Goal: Task Accomplishment & Management: Use online tool/utility

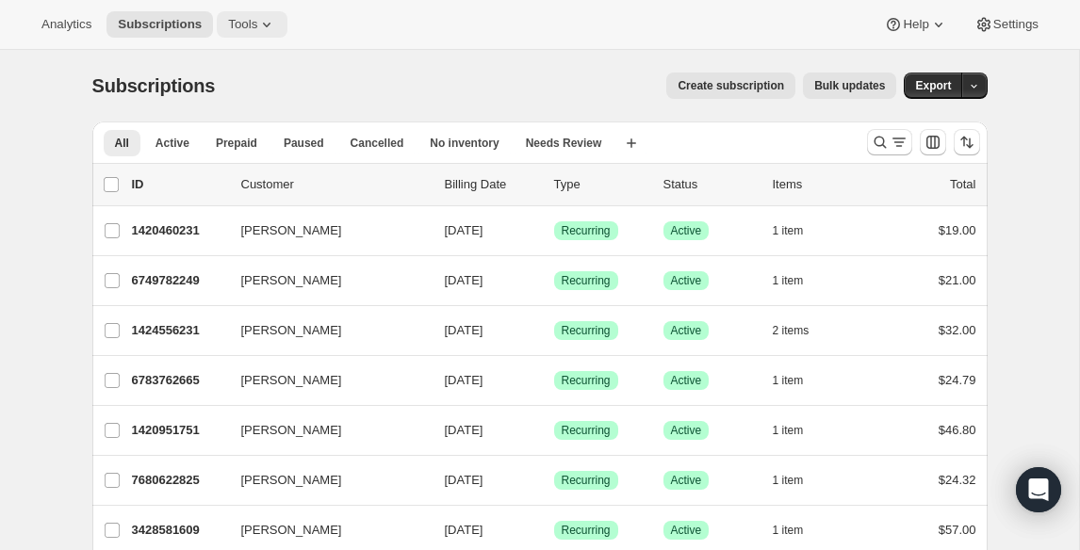
click at [249, 24] on span "Tools" at bounding box center [242, 24] width 29 height 15
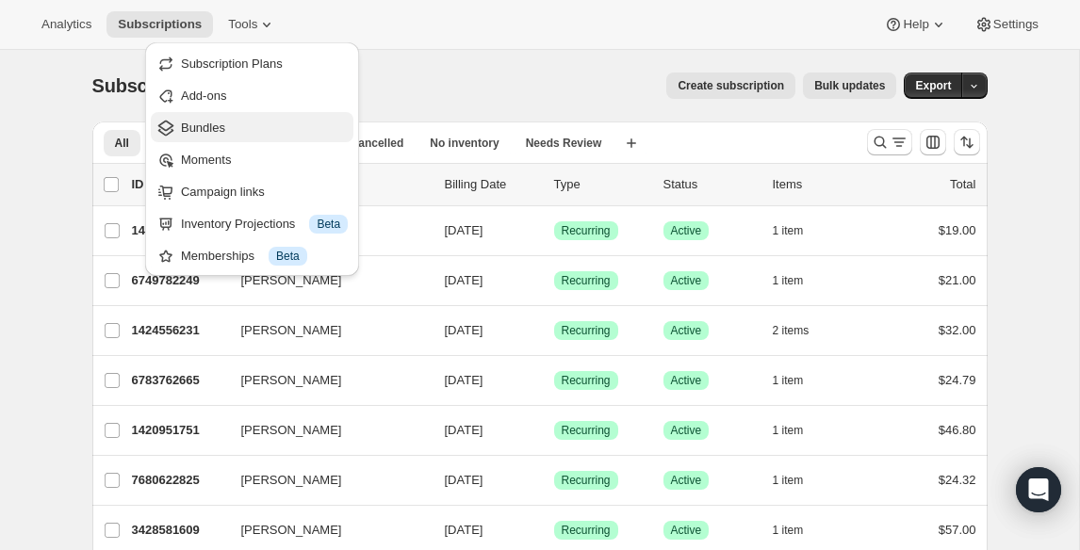
click at [223, 128] on span "Bundles" at bounding box center [203, 128] width 44 height 14
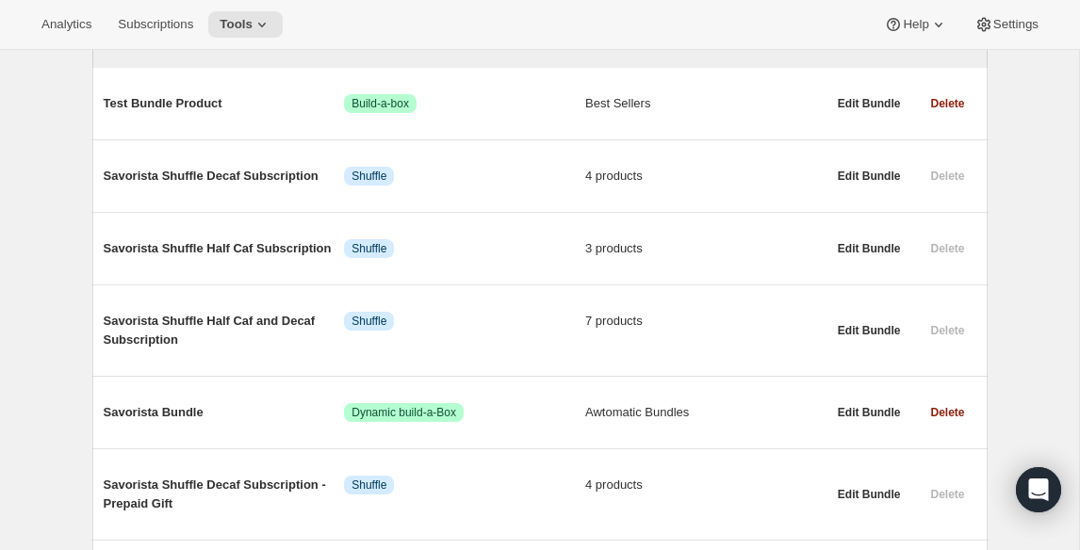
scroll to position [269, 0]
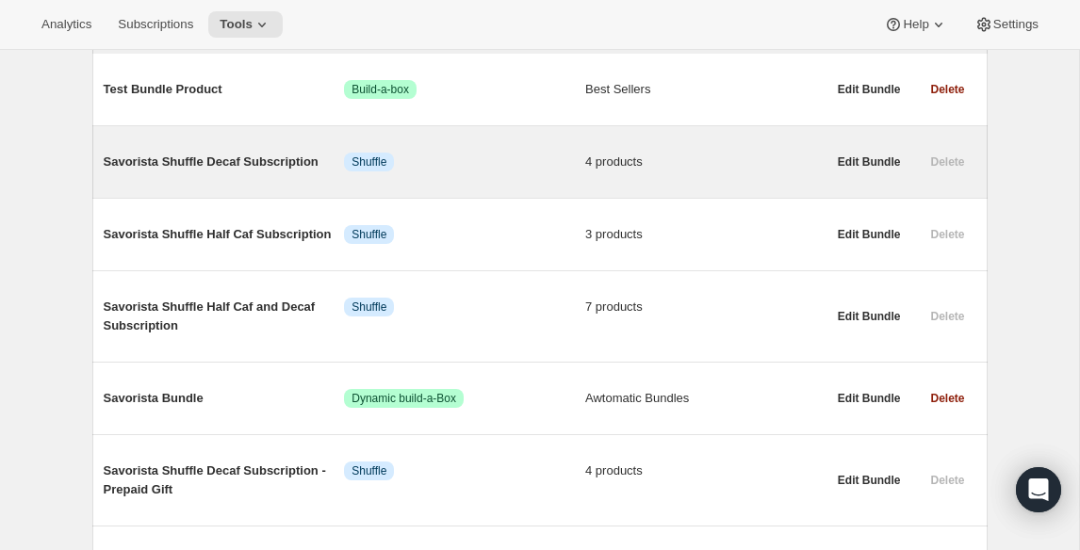
click at [190, 166] on span "Savorista Shuffle Decaf Subscription" at bounding box center [224, 162] width 241 height 19
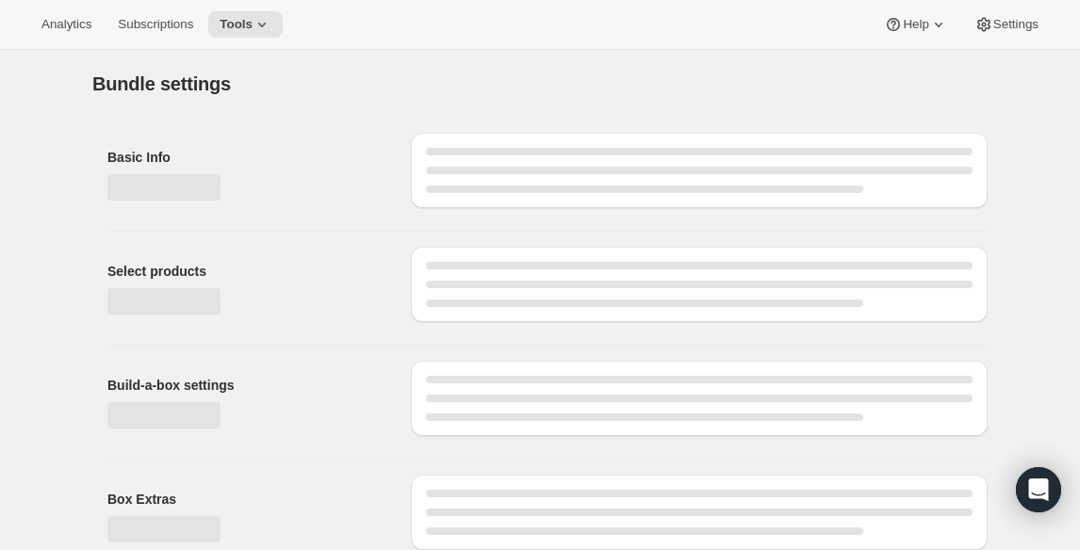
type input "Savorista Shuffle Decaf Subscription"
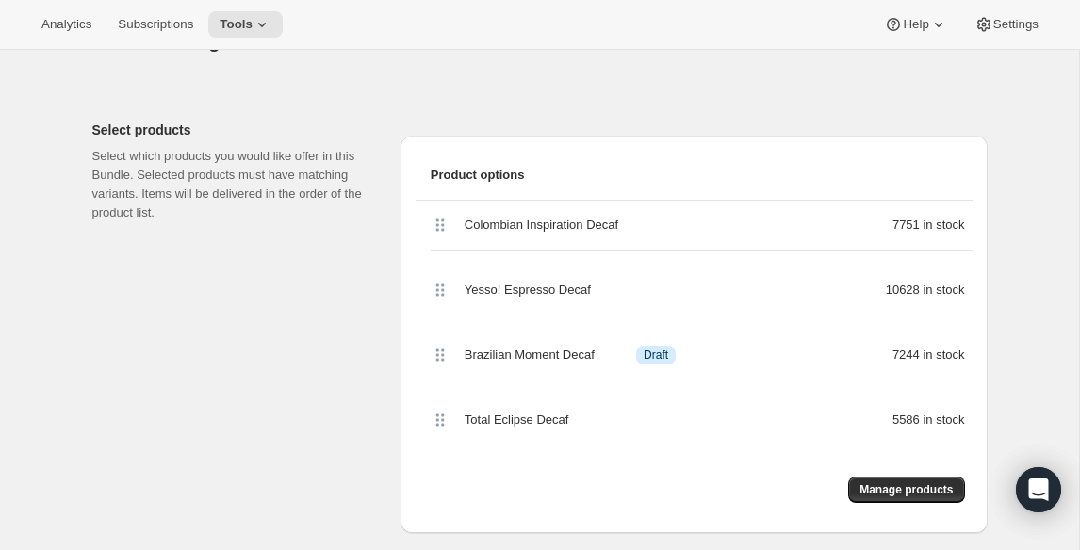
scroll to position [403, 0]
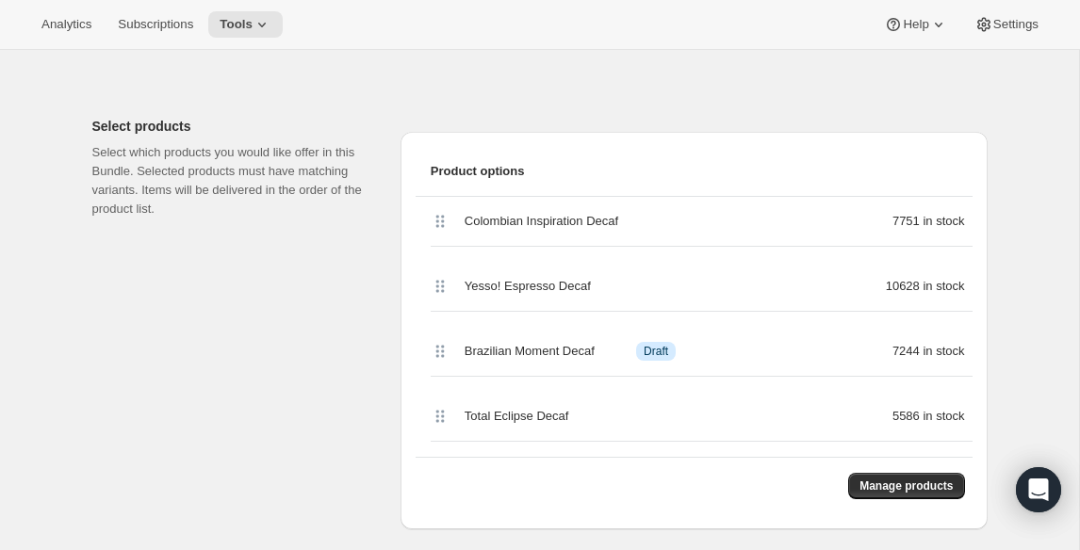
click at [436, 353] on icon at bounding box center [440, 351] width 19 height 19
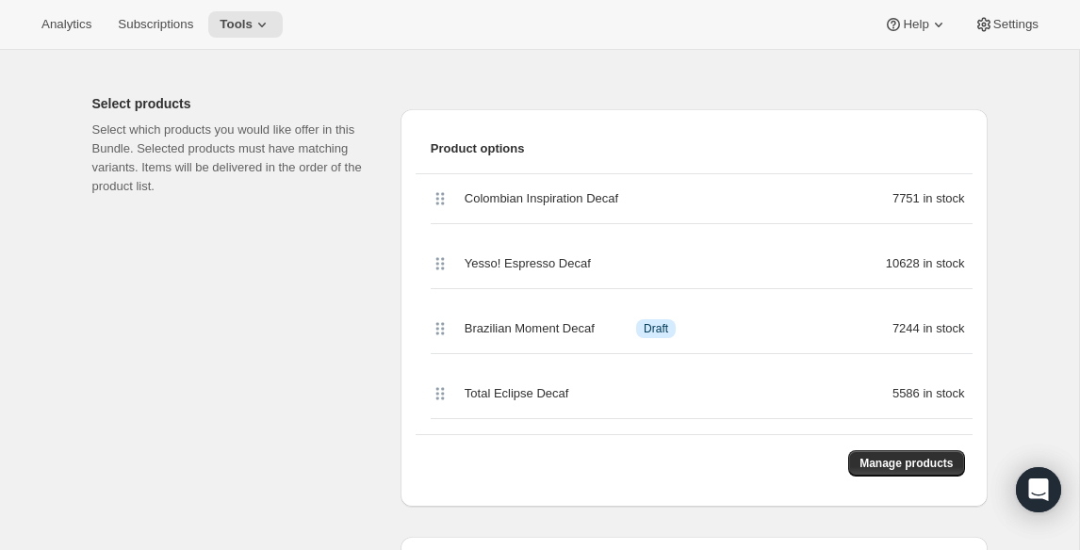
scroll to position [438, 0]
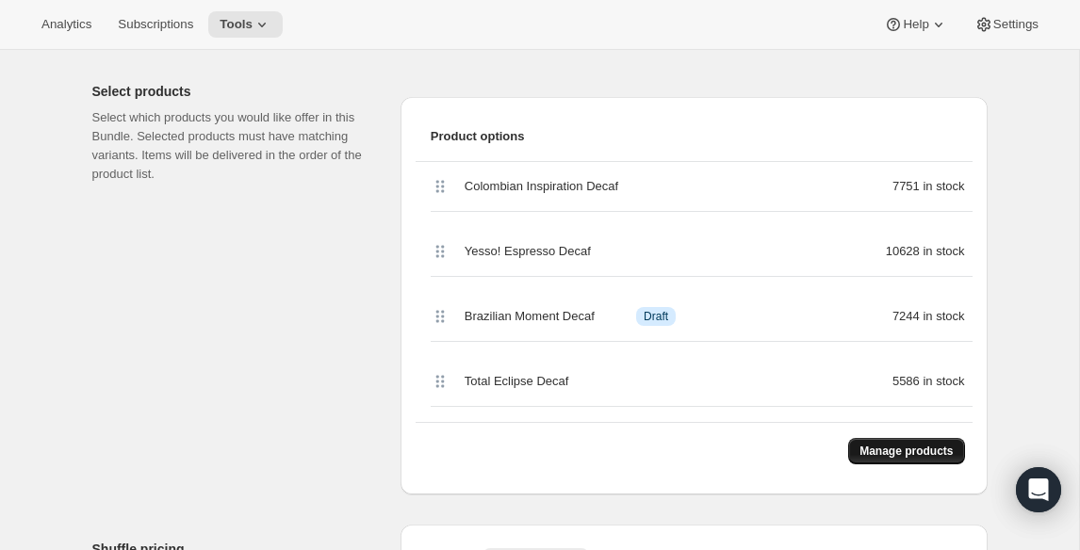
click at [883, 456] on span "Manage products" at bounding box center [905, 451] width 93 height 15
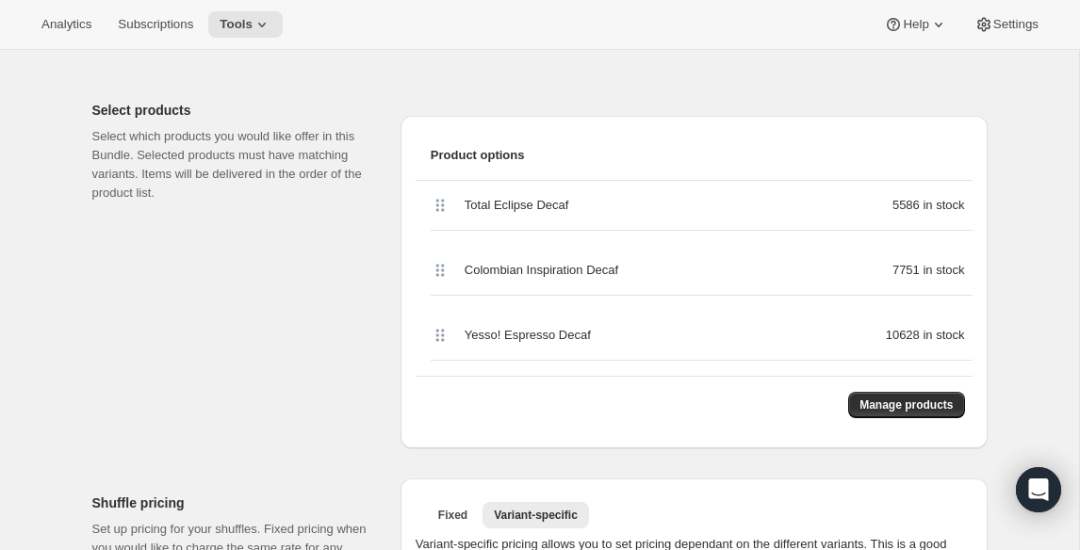
scroll to position [426, 0]
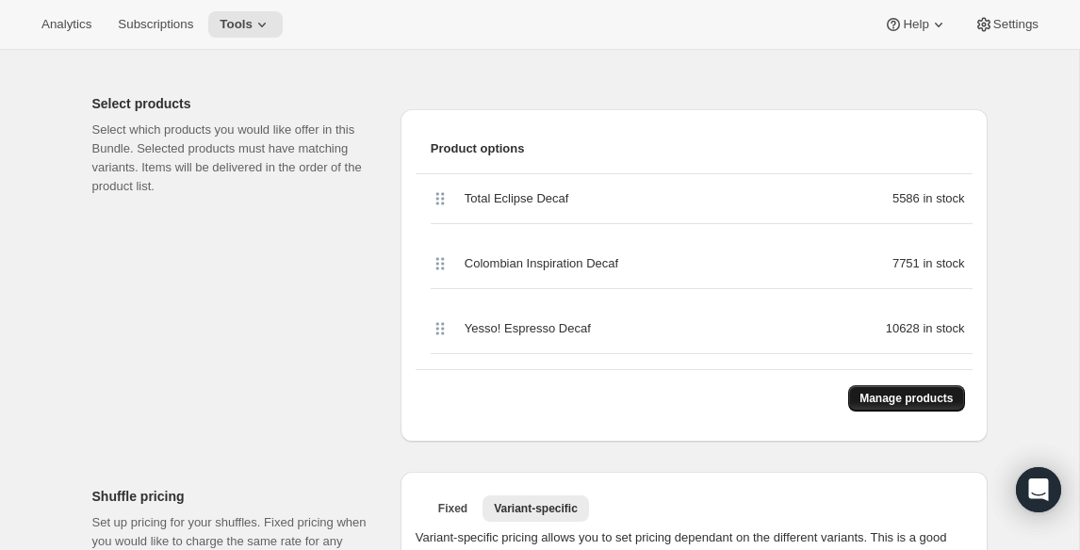
click at [899, 401] on span "Manage products" at bounding box center [905, 398] width 93 height 15
click at [271, 21] on icon at bounding box center [261, 24] width 19 height 19
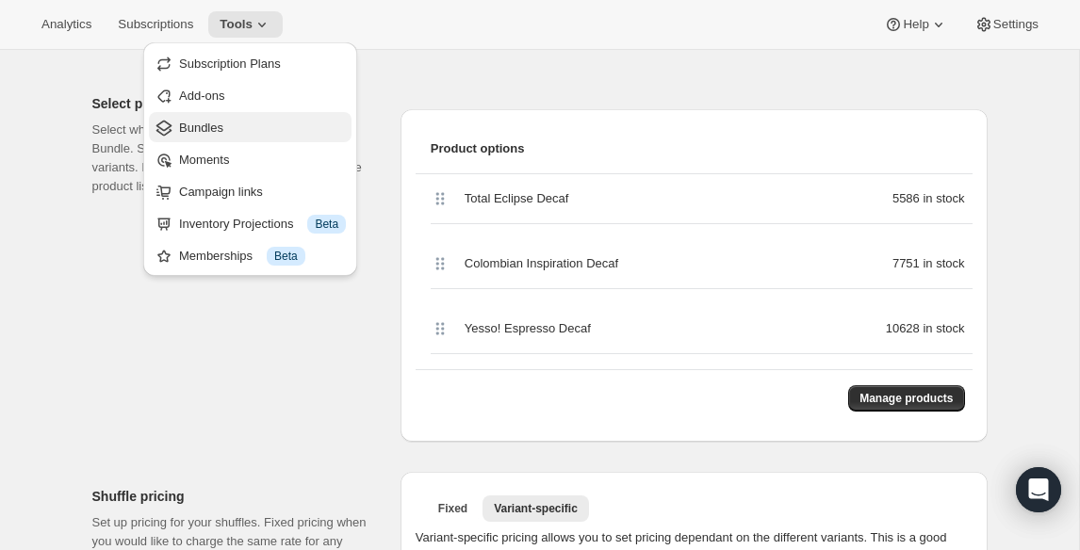
click at [234, 130] on span "Bundles" at bounding box center [262, 128] width 167 height 19
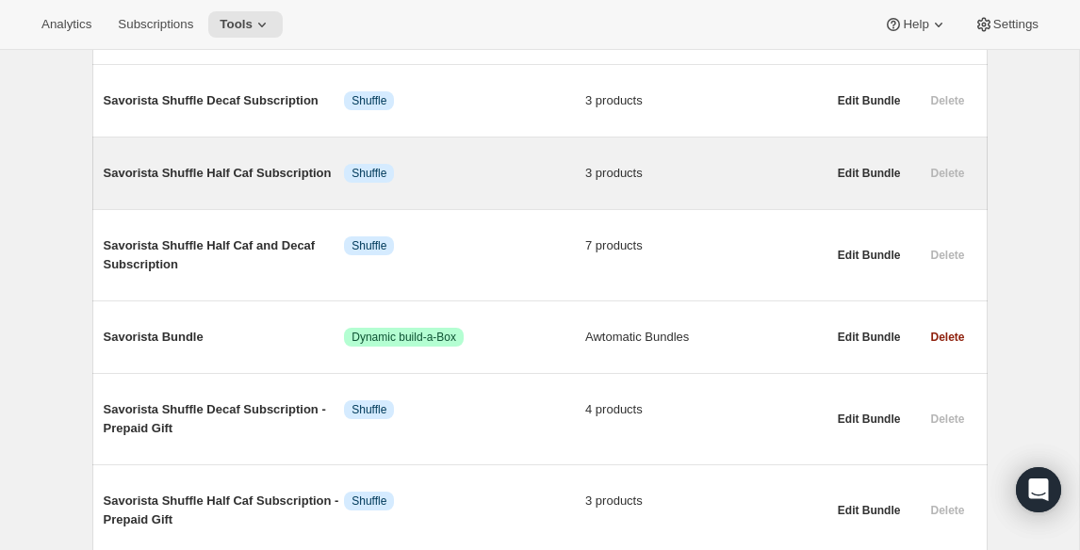
scroll to position [334, 0]
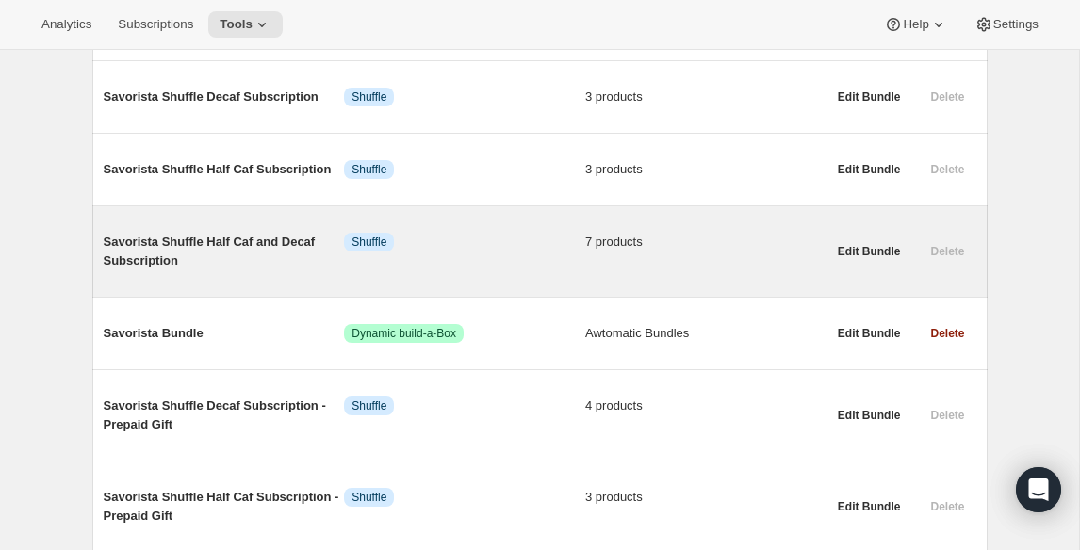
click at [225, 245] on span "Savorista Shuffle Half Caf and Decaf Subscription" at bounding box center [224, 252] width 241 height 38
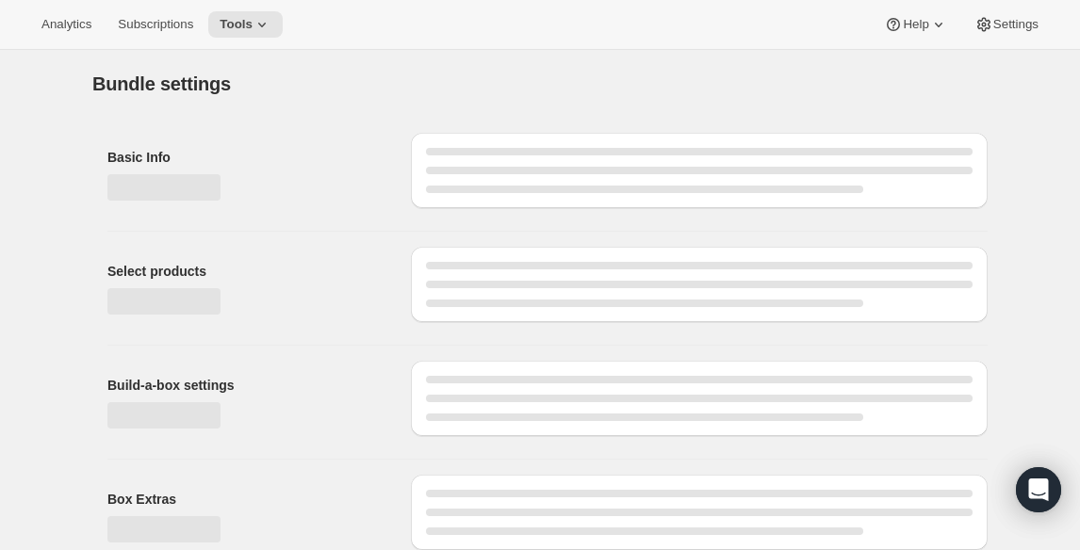
type input "Savorista Shuffle Half Caf and Decaf Subscription"
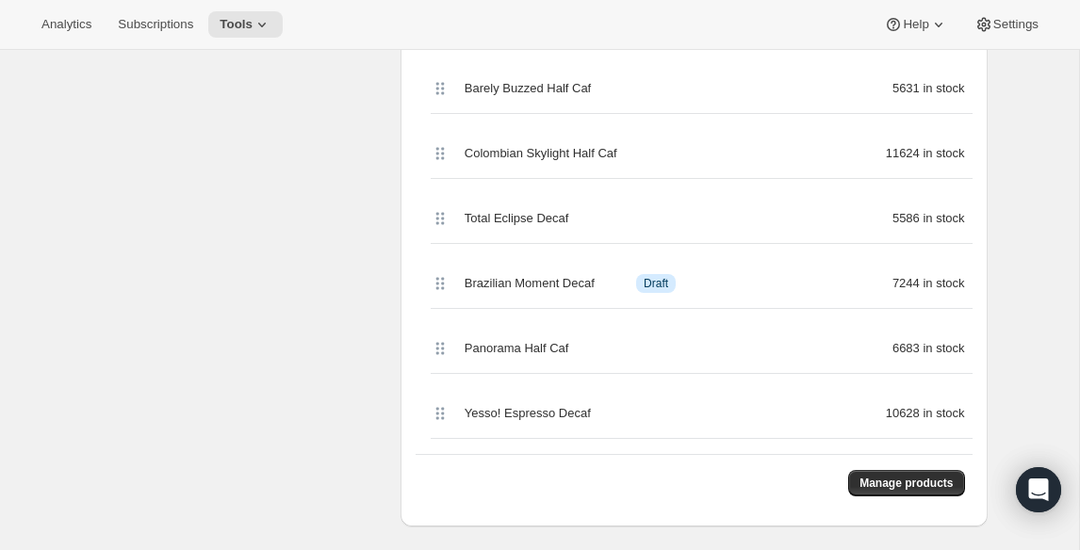
scroll to position [634, 0]
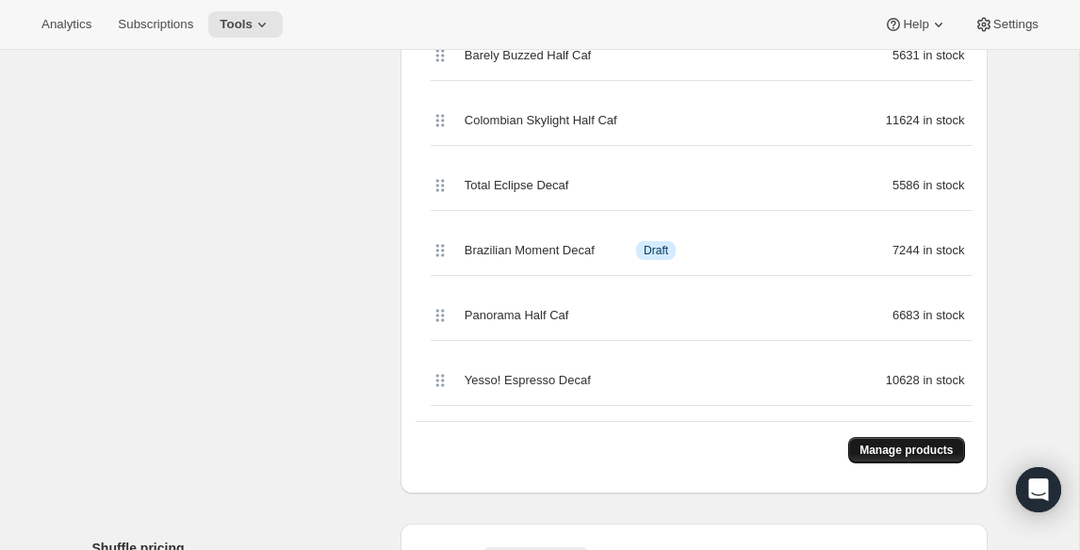
click at [863, 449] on span "Manage products" at bounding box center [905, 450] width 93 height 15
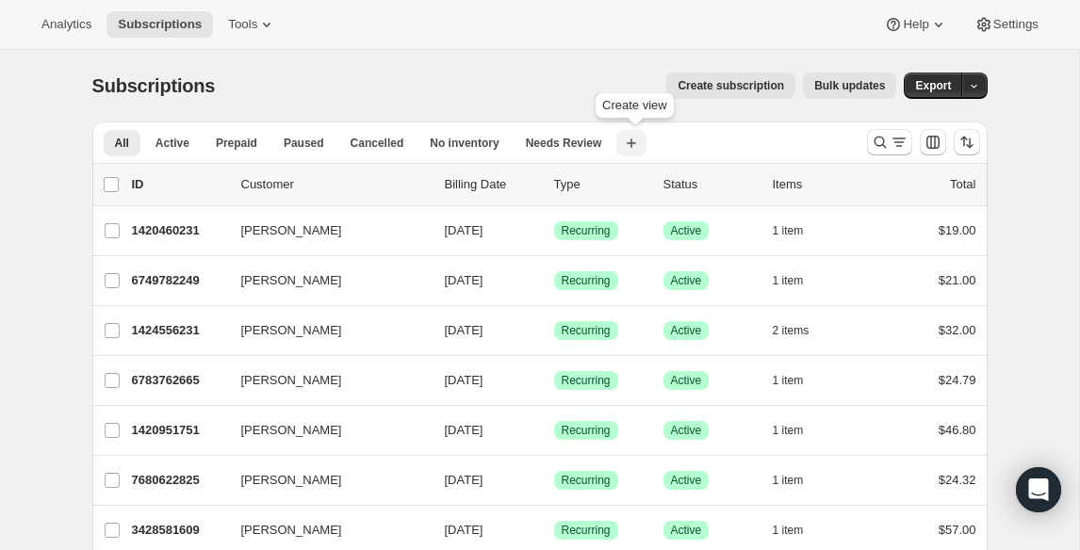
click at [641, 147] on icon "button" at bounding box center [631, 143] width 19 height 19
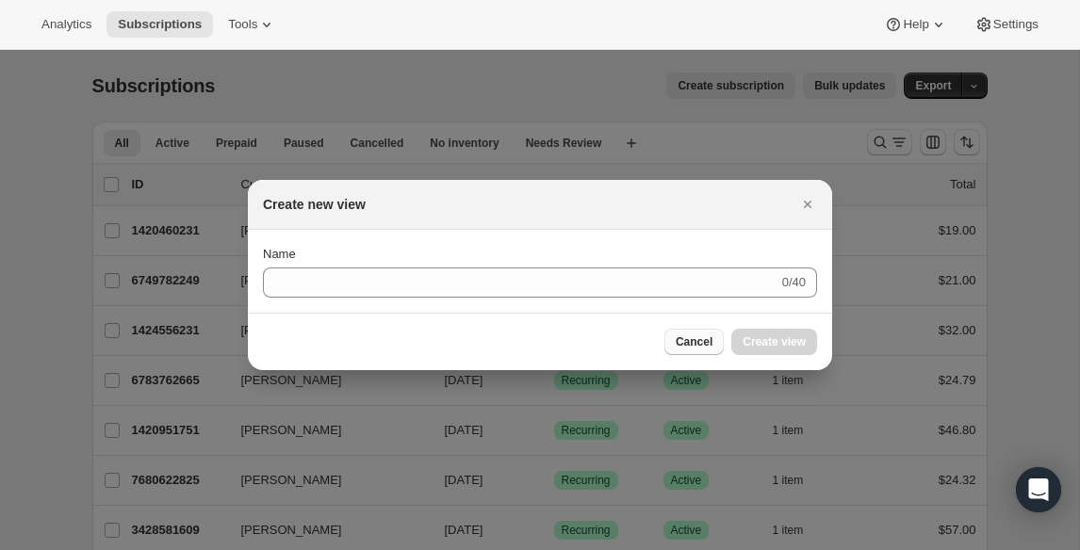
click at [686, 348] on span "Cancel" at bounding box center [693, 341] width 37 height 15
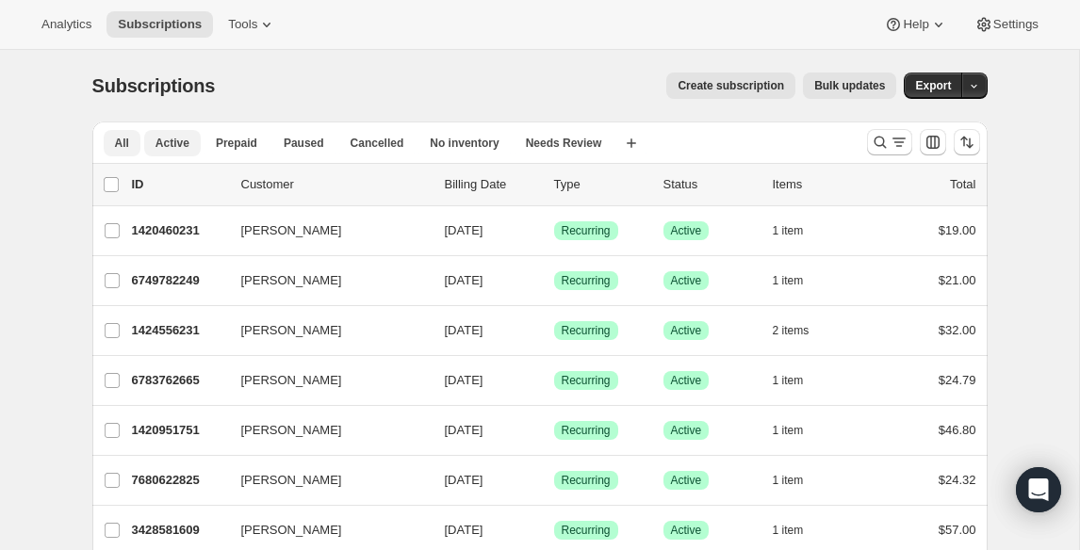
click at [176, 148] on span "Active" at bounding box center [172, 143] width 34 height 15
click at [894, 148] on icon "Search and filter results" at bounding box center [898, 142] width 19 height 19
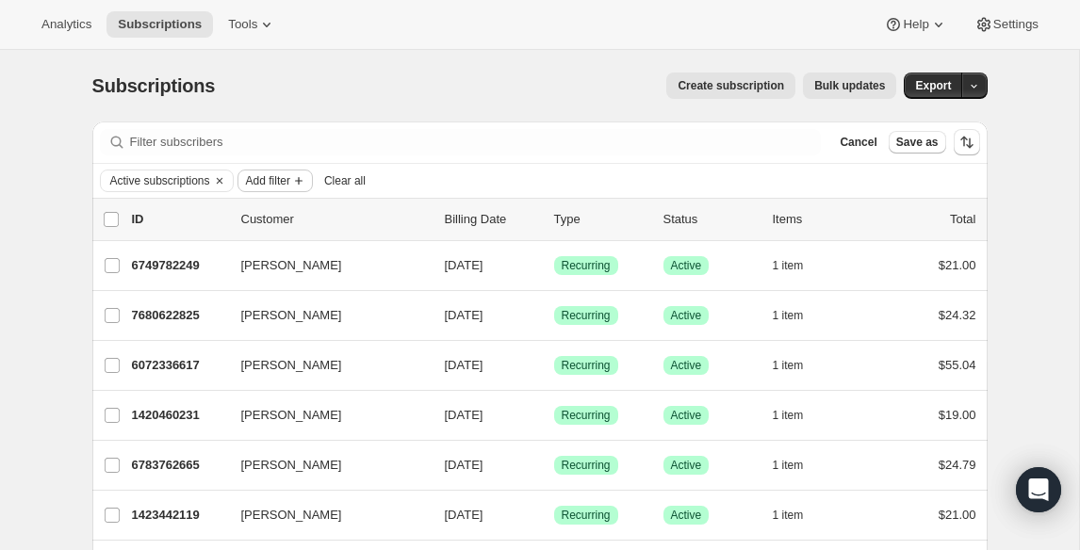
click at [285, 186] on span "Add filter" at bounding box center [268, 180] width 44 height 15
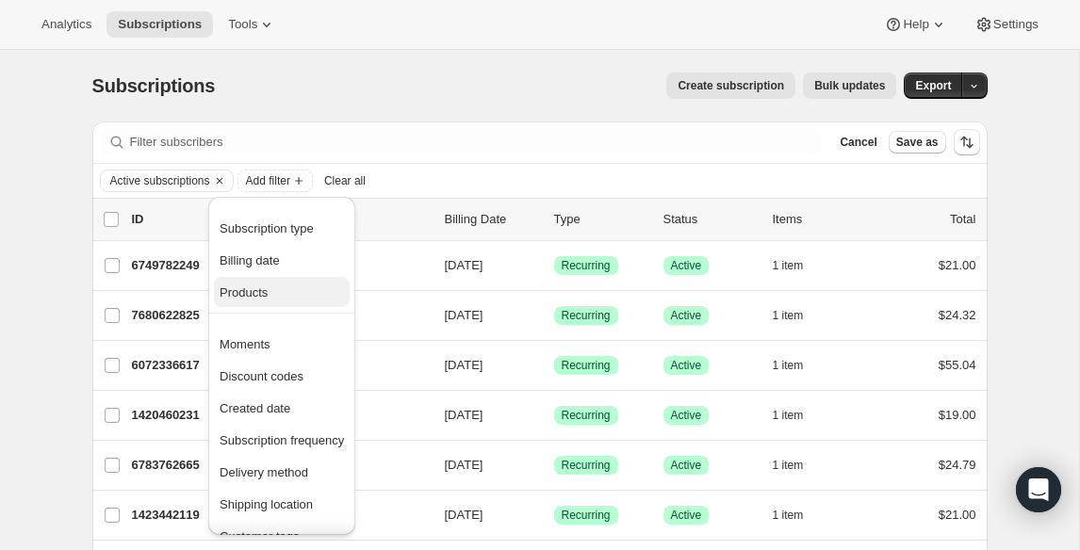
click at [284, 300] on span "Products" at bounding box center [281, 293] width 124 height 19
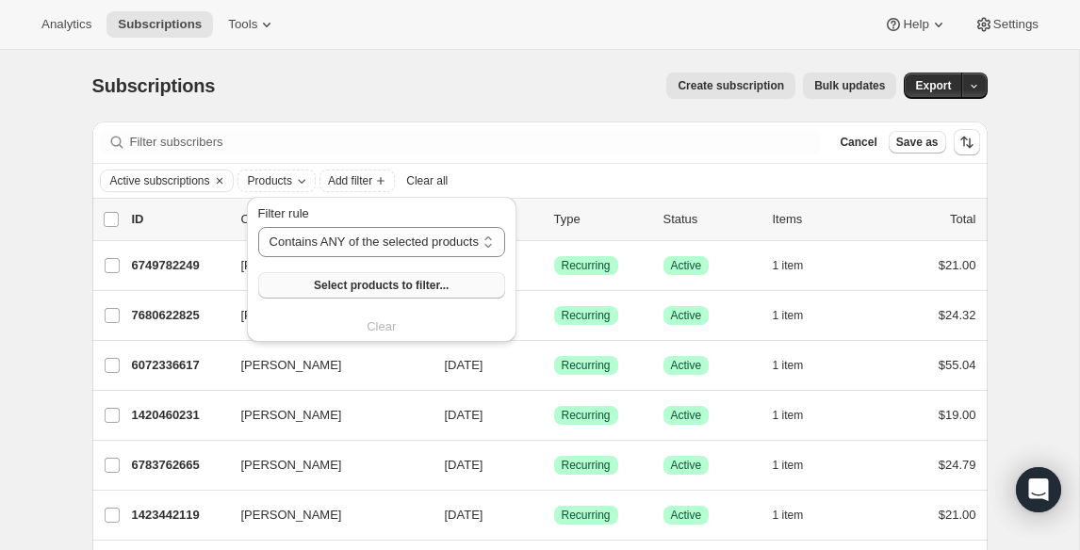
click at [385, 285] on span "Select products to filter..." at bounding box center [381, 285] width 135 height 15
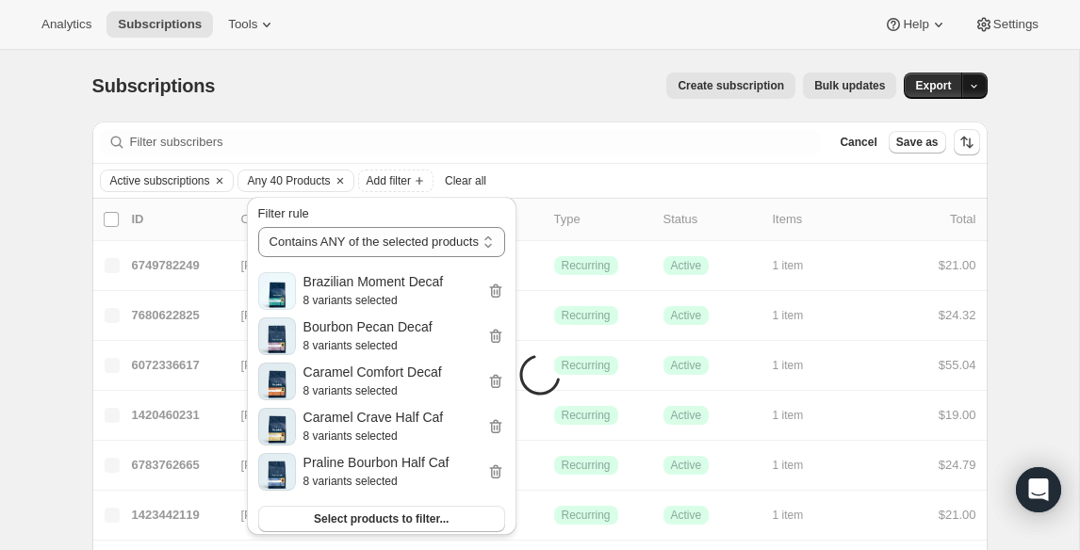
click at [973, 87] on icon "button" at bounding box center [973, 86] width 12 height 12
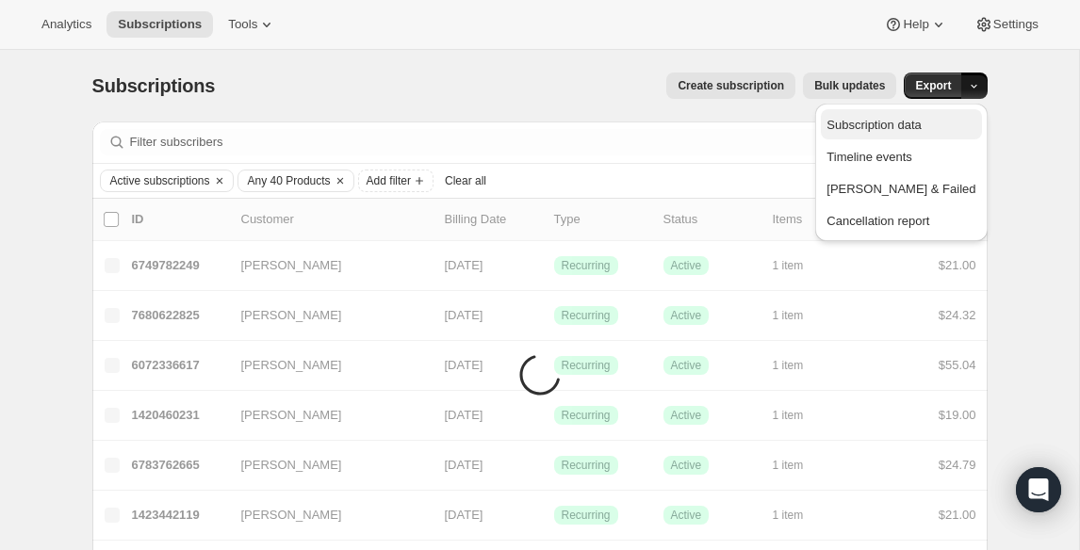
click at [904, 133] on span "Subscription data" at bounding box center [900, 125] width 149 height 19
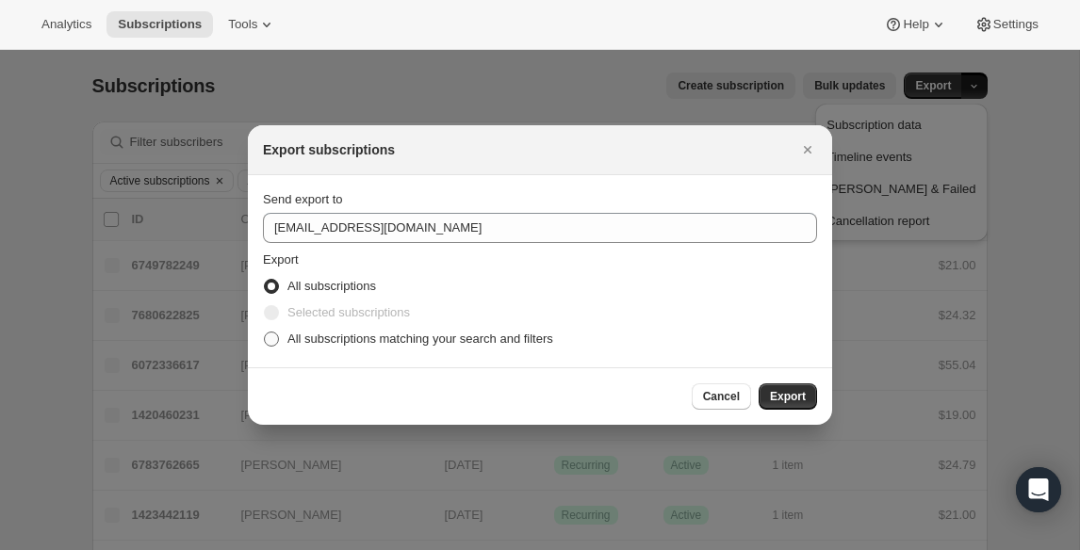
click at [269, 344] on span ":rhj:" at bounding box center [271, 339] width 15 height 15
click at [265, 333] on input "All subscriptions matching your search and filters" at bounding box center [264, 332] width 1 height 1
radio input "true"
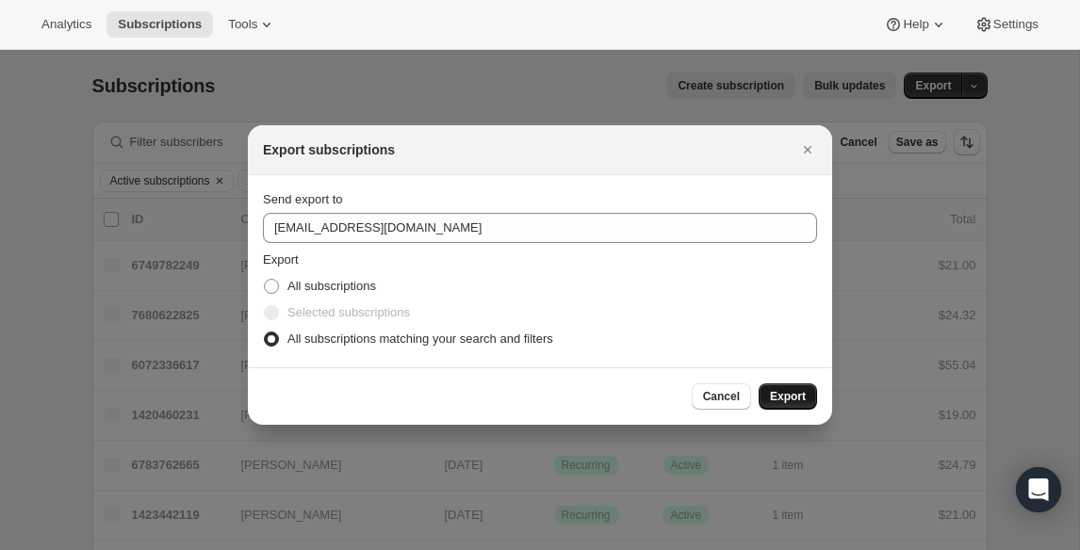
click at [776, 398] on span "Export" at bounding box center [788, 396] width 36 height 15
